Goal: Transaction & Acquisition: Purchase product/service

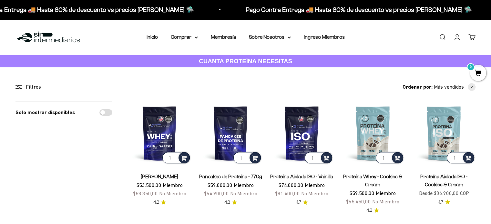
click at [457, 37] on link "Iniciar sesión" at bounding box center [457, 37] width 7 height 7
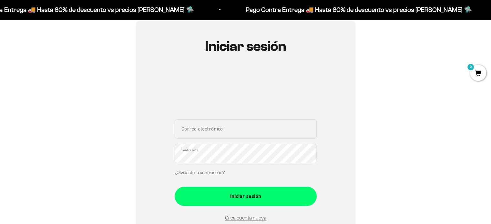
scroll to position [65, 0]
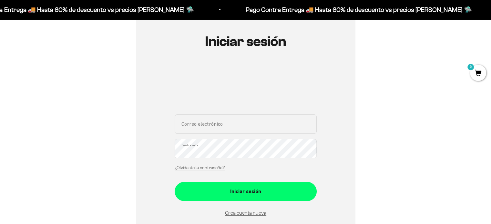
click at [233, 129] on input "Correo electrónico" at bounding box center [246, 124] width 142 height 19
type input "a"
click at [191, 167] on link "¿Olvidaste la contraseña?" at bounding box center [200, 168] width 50 height 5
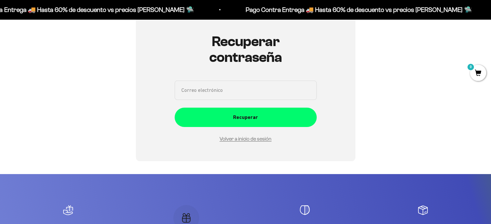
click at [215, 92] on input "Correo electrónico" at bounding box center [246, 90] width 142 height 19
type input "[EMAIL_ADDRESS][DOMAIN_NAME]"
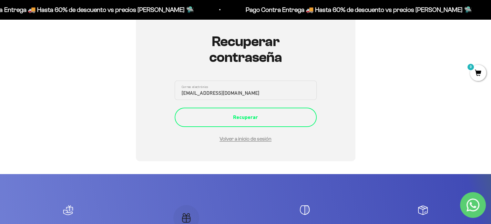
click at [223, 116] on div "Recuperar" at bounding box center [246, 117] width 116 height 8
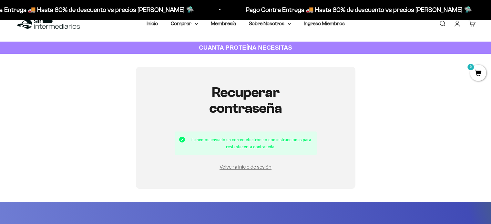
scroll to position [32, 0]
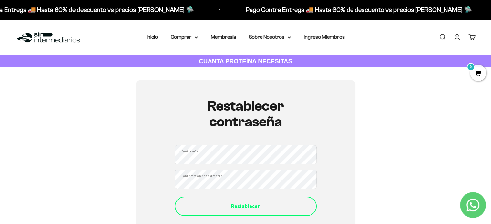
click at [235, 211] on div "Restablecer" at bounding box center [246, 206] width 116 height 8
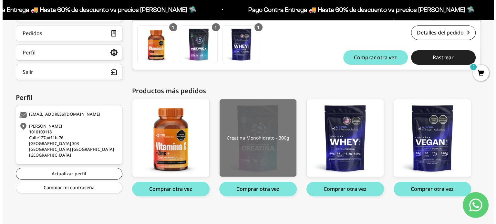
scroll to position [127, 0]
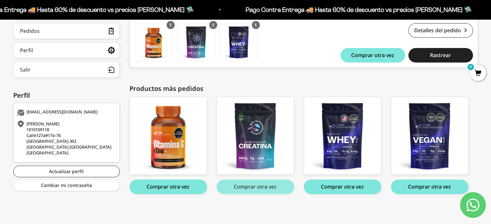
click at [261, 188] on button "Comprar otra vez" at bounding box center [255, 187] width 77 height 15
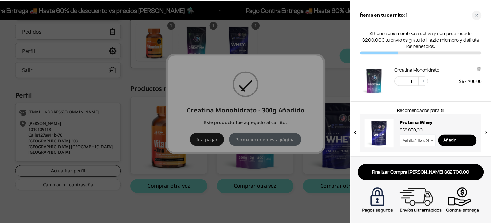
scroll to position [6, 0]
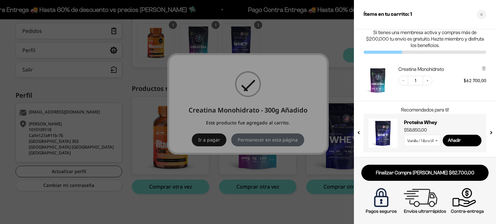
click at [208, 143] on div at bounding box center [248, 112] width 496 height 224
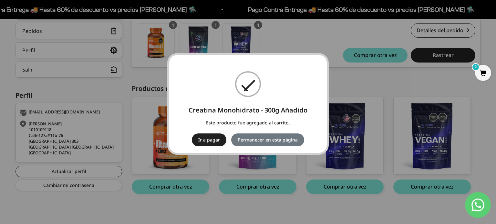
click at [211, 143] on button "Ir a pagar" at bounding box center [209, 140] width 35 height 13
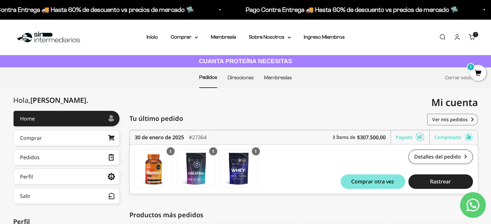
click at [474, 70] on span "1" at bounding box center [478, 73] width 16 height 16
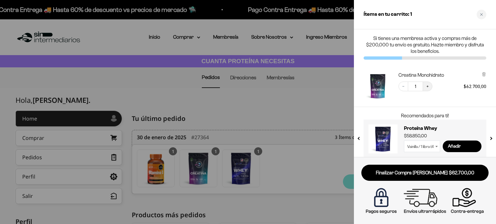
click at [430, 88] on button "Increase quantity" at bounding box center [428, 87] width 10 height 10
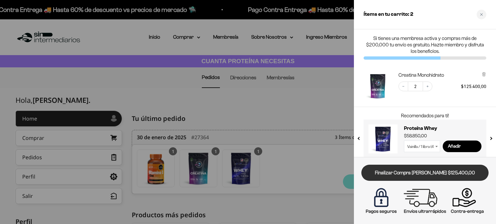
click at [420, 175] on link "Finalizar Compra [PERSON_NAME] $125.400,00" at bounding box center [424, 173] width 127 height 16
